Goal: Task Accomplishment & Management: Manage account settings

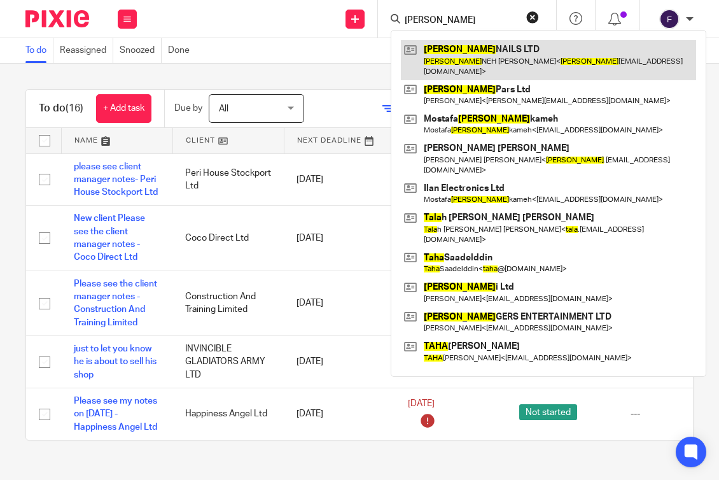
type input "TARA"
click at [459, 46] on link at bounding box center [548, 59] width 295 height 39
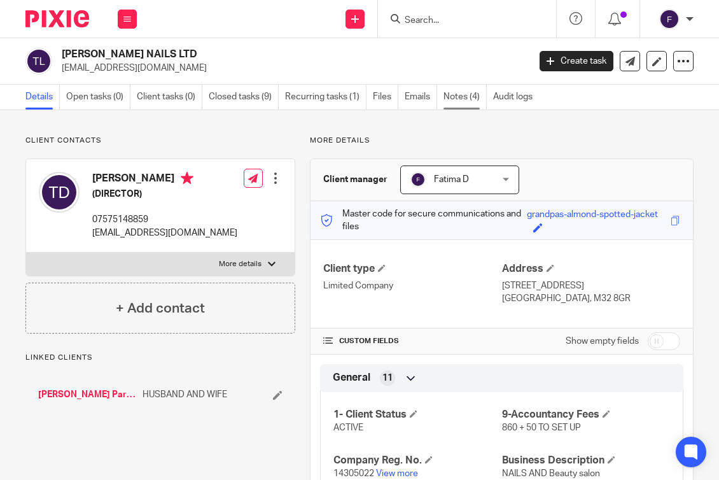
click at [456, 92] on link "Notes (4)" at bounding box center [465, 97] width 43 height 25
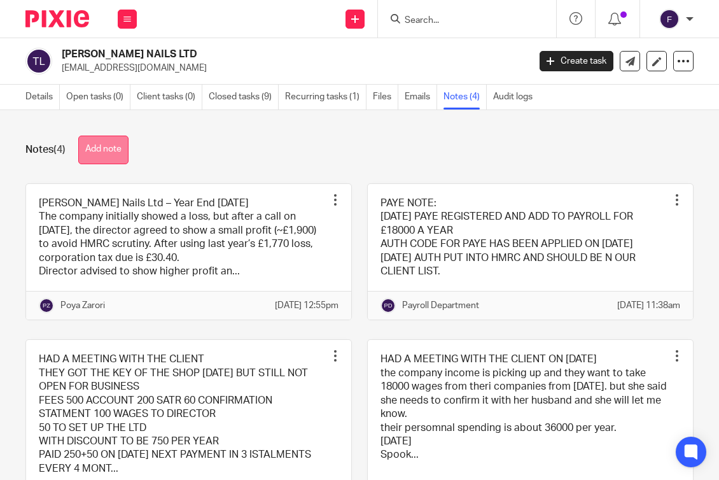
click at [111, 157] on button "Add note" at bounding box center [103, 150] width 50 height 29
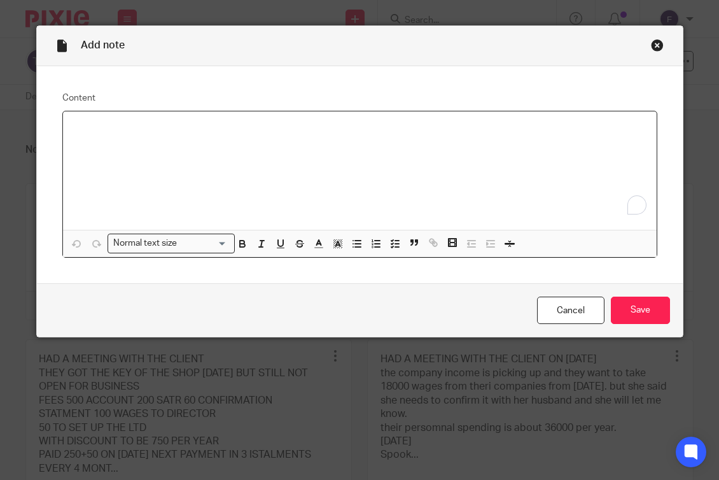
click at [73, 130] on p "To enrich screen reader interactions, please activate Accessibility in Grammarl…" at bounding box center [359, 128] width 573 height 13
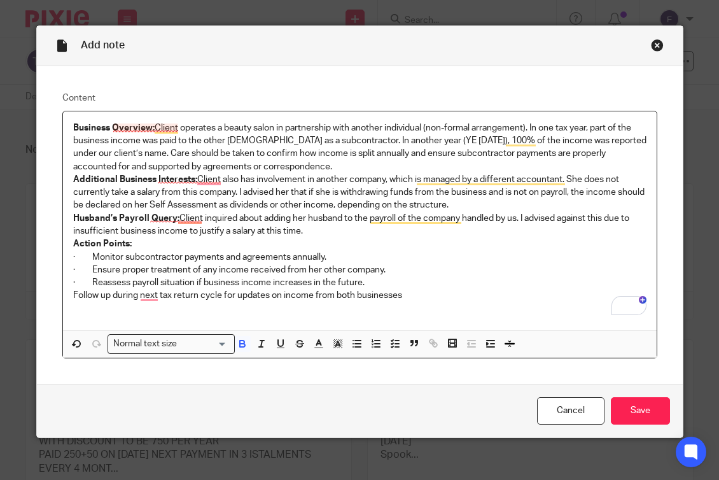
click at [141, 129] on strong "Business Overview:" at bounding box center [113, 127] width 81 height 9
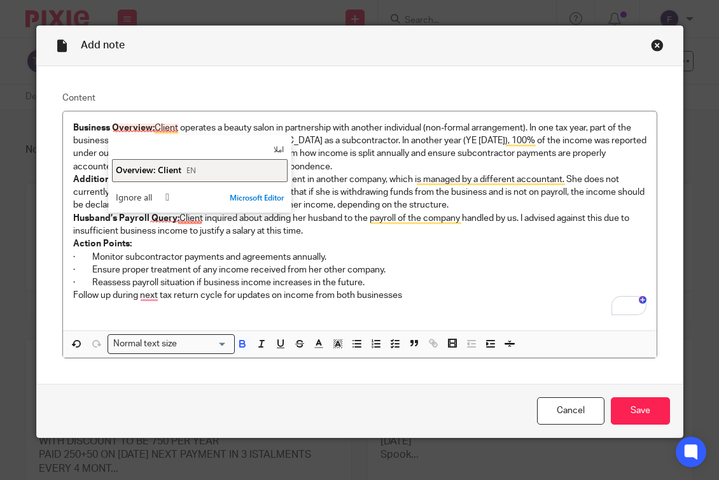
click at [151, 167] on span "Overview: Client" at bounding box center [149, 170] width 66 height 12
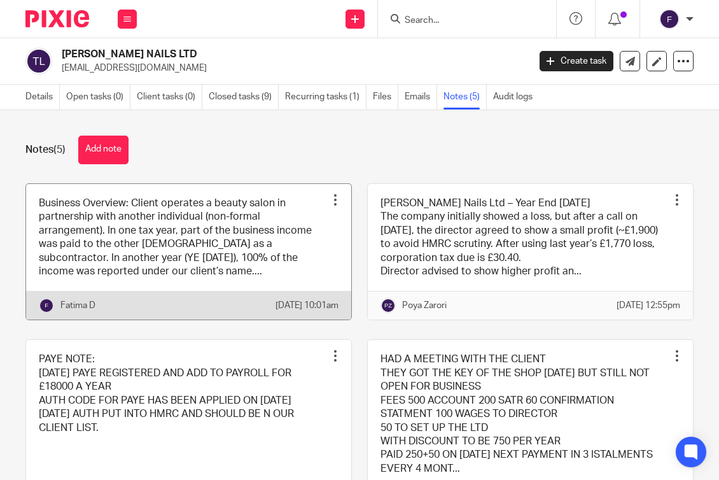
click at [221, 269] on link at bounding box center [188, 252] width 325 height 136
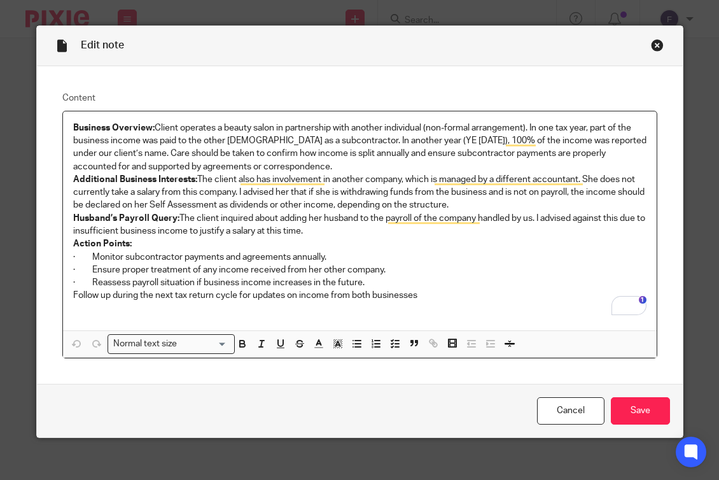
click at [67, 125] on div "Business Overview: Client operates a beauty salon in partnership with another i…" at bounding box center [360, 220] width 594 height 219
click at [625, 411] on input "Save" at bounding box center [640, 410] width 59 height 27
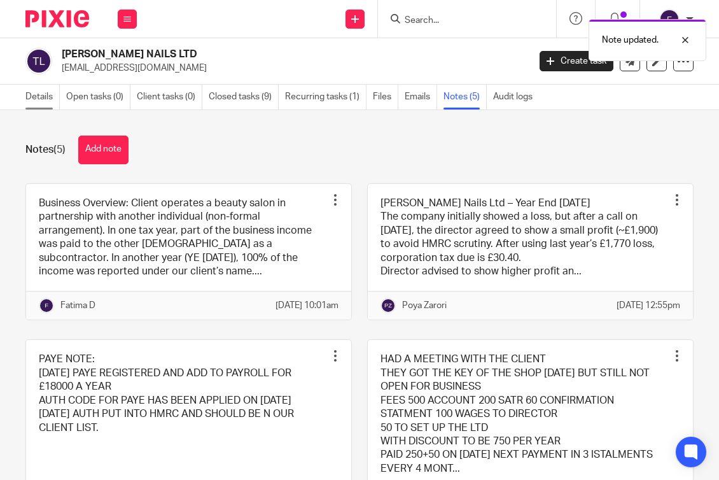
click at [40, 95] on link "Details" at bounding box center [42, 97] width 34 height 25
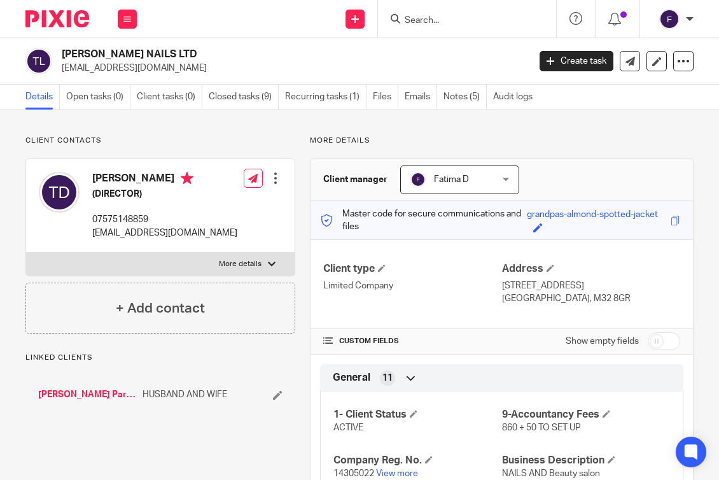
drag, startPoint x: 0, startPoint y: 0, endPoint x: 57, endPoint y: 52, distance: 76.6
click at [57, 52] on div "TARA NAILS LTD taraneh.fadakar@gmail.com" at bounding box center [272, 61] width 495 height 27
copy div "TARA NAILS LTD"
click at [463, 96] on link "Notes (5)" at bounding box center [465, 97] width 43 height 25
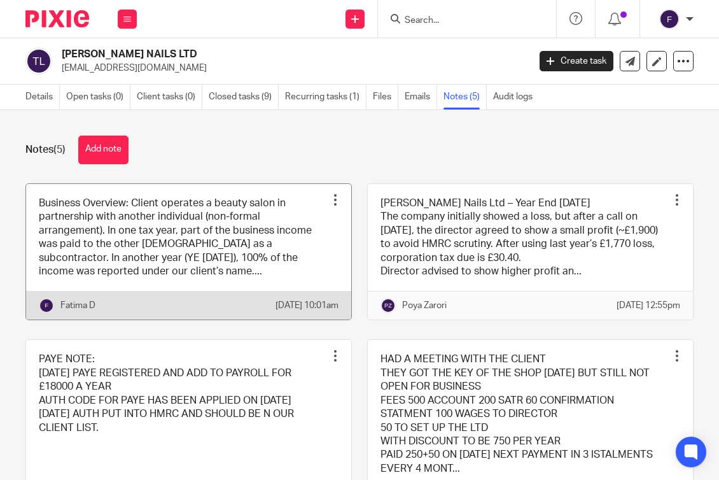
click at [204, 230] on link at bounding box center [188, 252] width 325 height 136
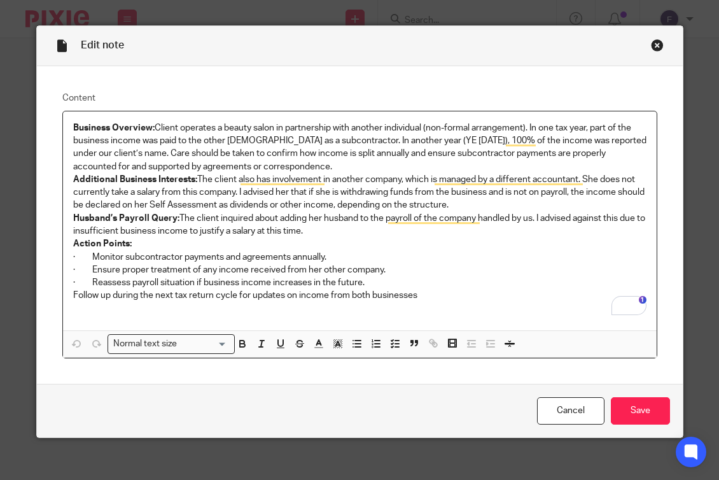
click at [148, 125] on strong "Business Overview:" at bounding box center [113, 127] width 81 height 9
click at [73, 127] on strong "Business Overview:" at bounding box center [113, 127] width 81 height 9
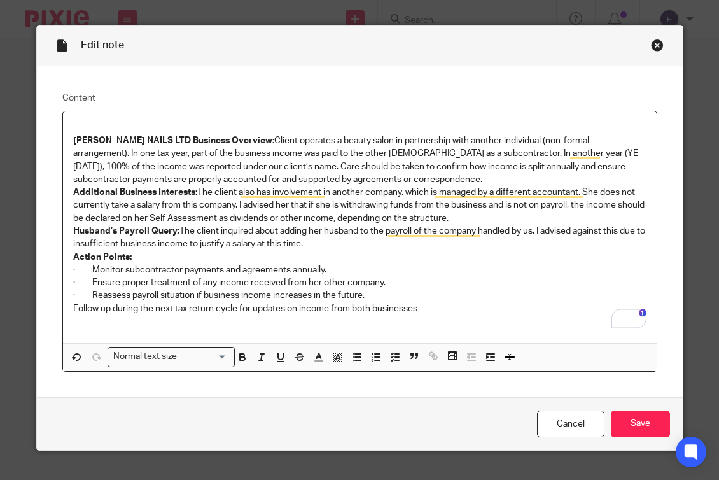
click at [521, 277] on p "· Ensure proper treatment of any income received from her other company." at bounding box center [359, 282] width 573 height 13
click at [643, 419] on input "Save" at bounding box center [640, 423] width 59 height 27
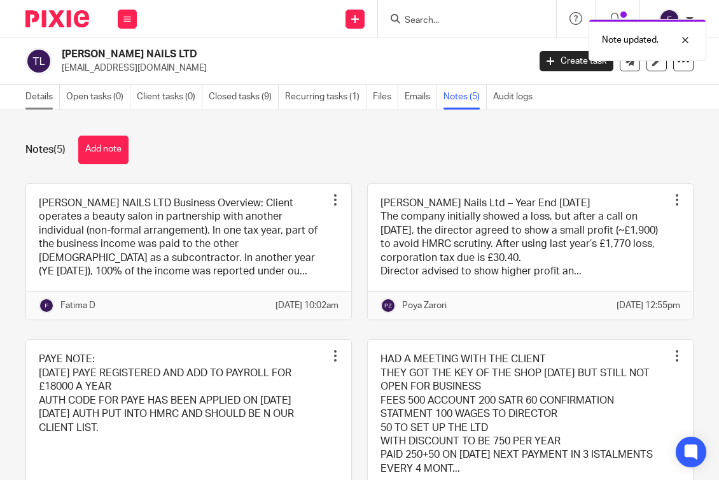
click at [40, 91] on link "Details" at bounding box center [42, 97] width 34 height 25
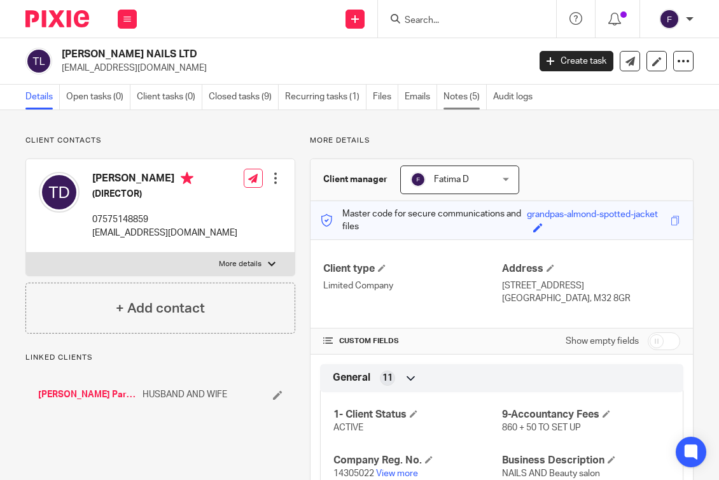
click at [446, 94] on link "Notes (5)" at bounding box center [465, 97] width 43 height 25
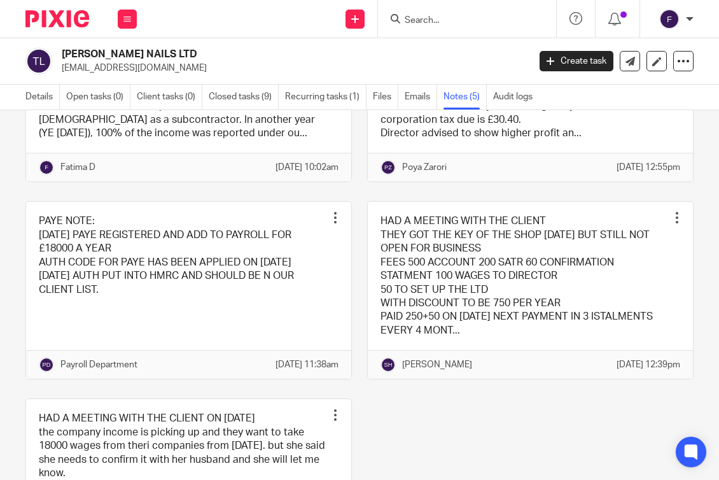
scroll to position [116, 0]
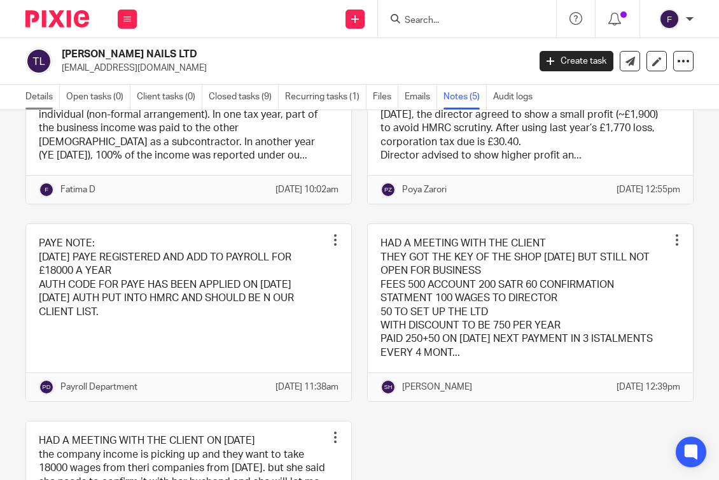
click at [44, 94] on link "Details" at bounding box center [42, 97] width 34 height 25
